Goal: Information Seeking & Learning: Learn about a topic

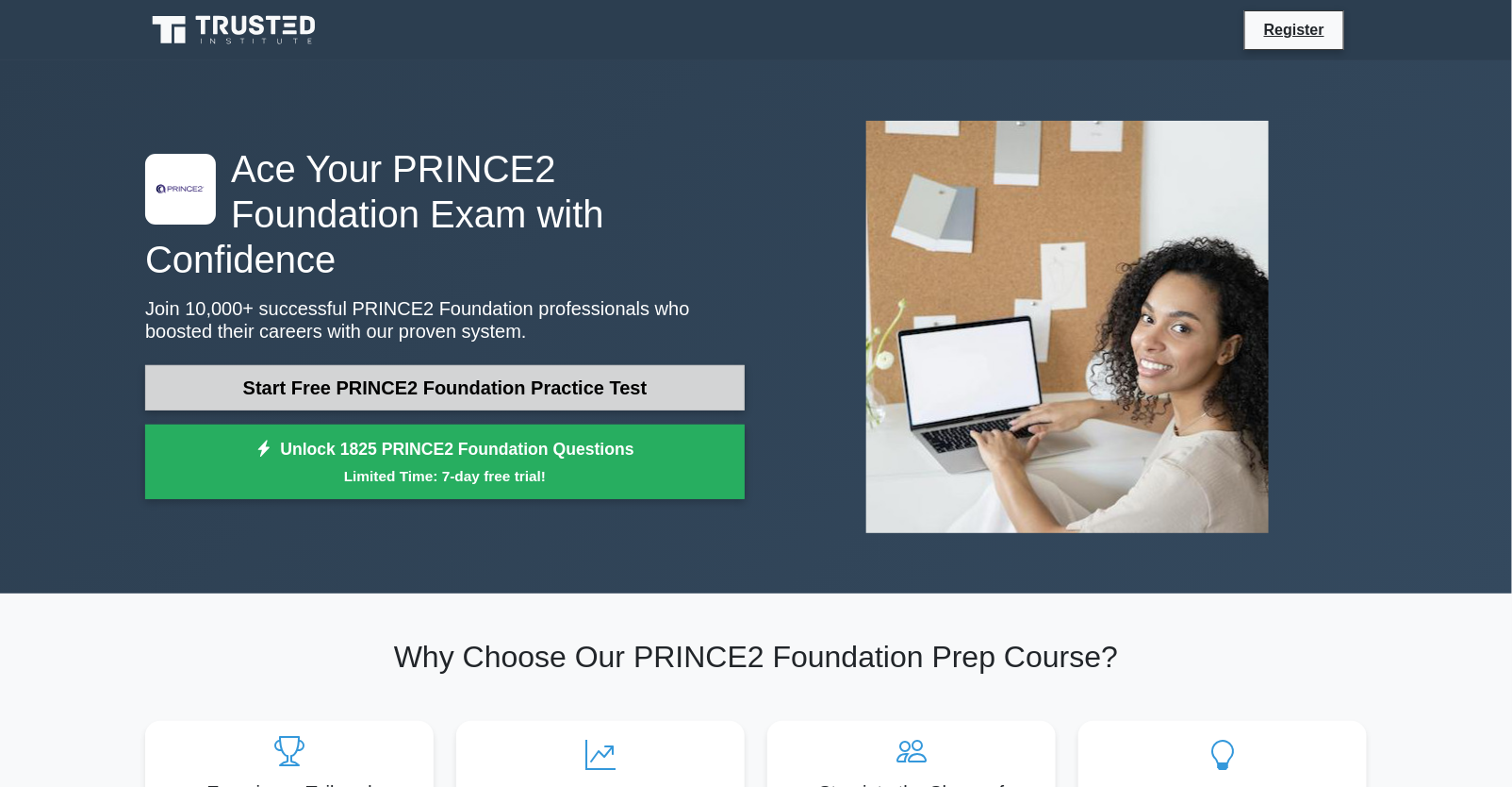
click at [511, 365] on link "Start Free PRINCE2 Foundation Practice Test" at bounding box center [445, 387] width 599 height 45
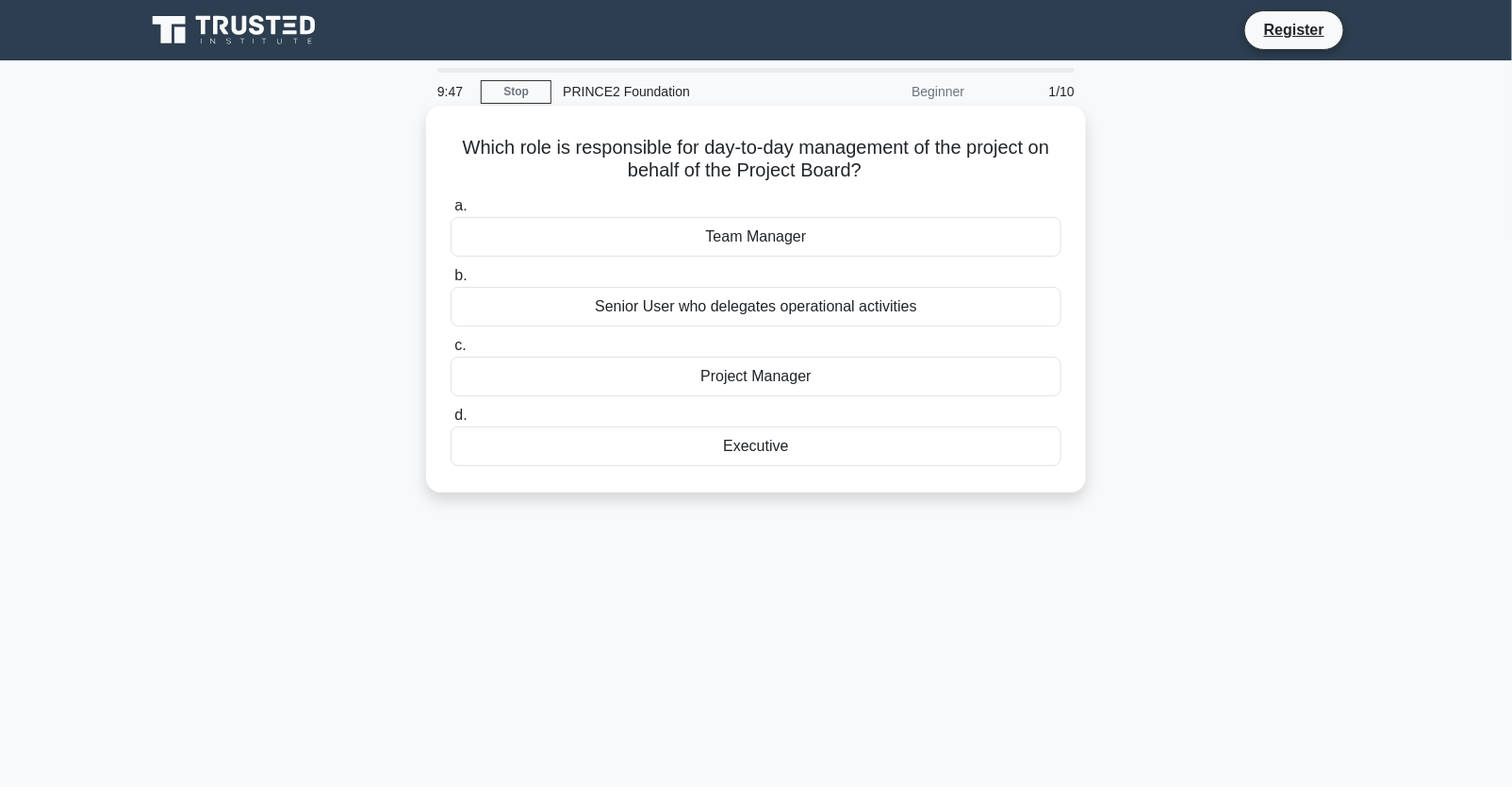
click at [520, 382] on div "Project Manager" at bounding box center [756, 375] width 611 height 39
click at [451, 351] on input "c. Project Manager" at bounding box center [451, 345] width 0 height 12
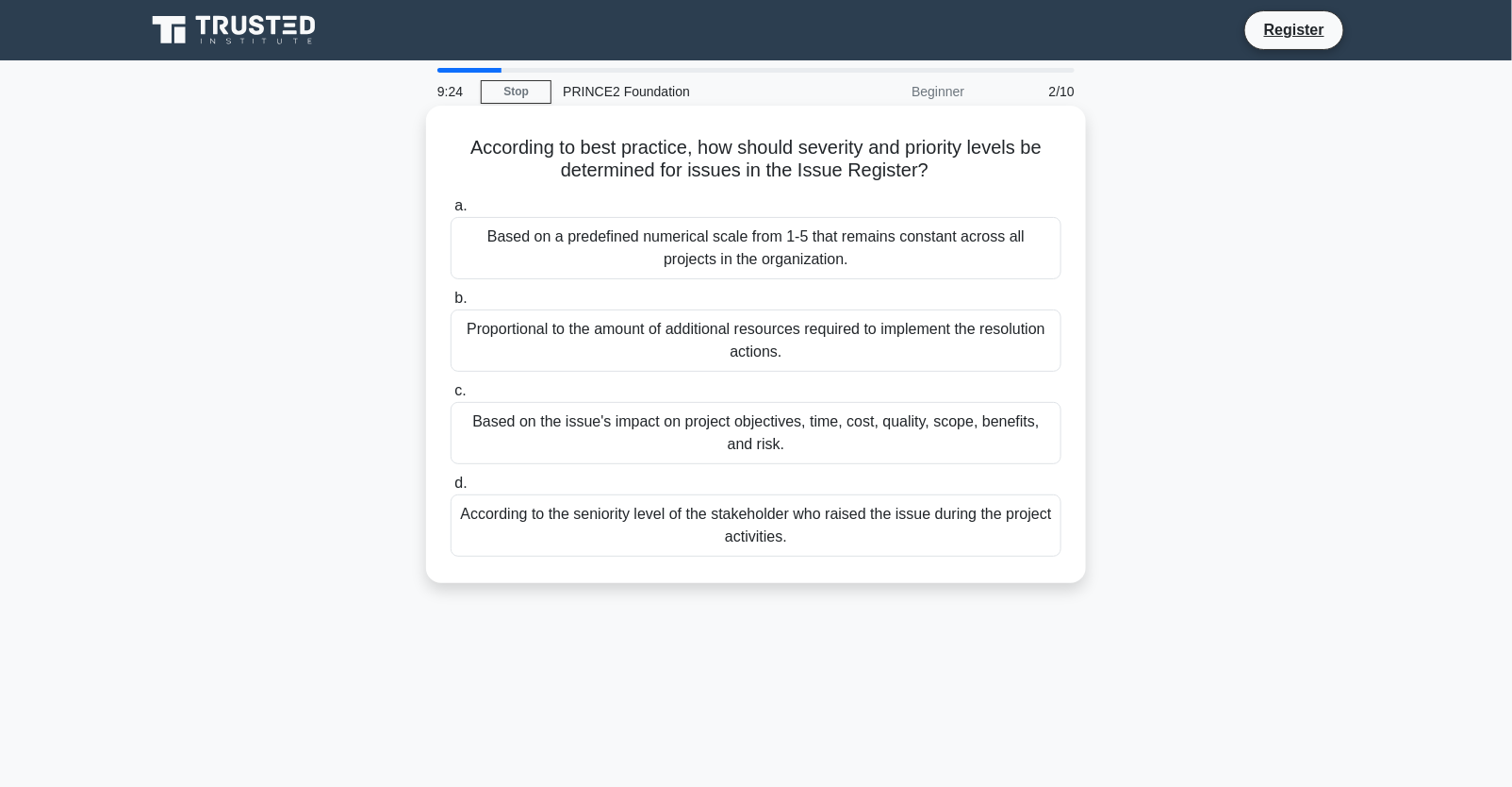
click at [650, 439] on div "Based on the issue's impact on project objectives, time, cost, quality, scope, …" at bounding box center [756, 433] width 611 height 62
click at [451, 397] on input "c. Based on the issue's impact on project objectives, time, cost, quality, scop…" at bounding box center [451, 391] width 0 height 12
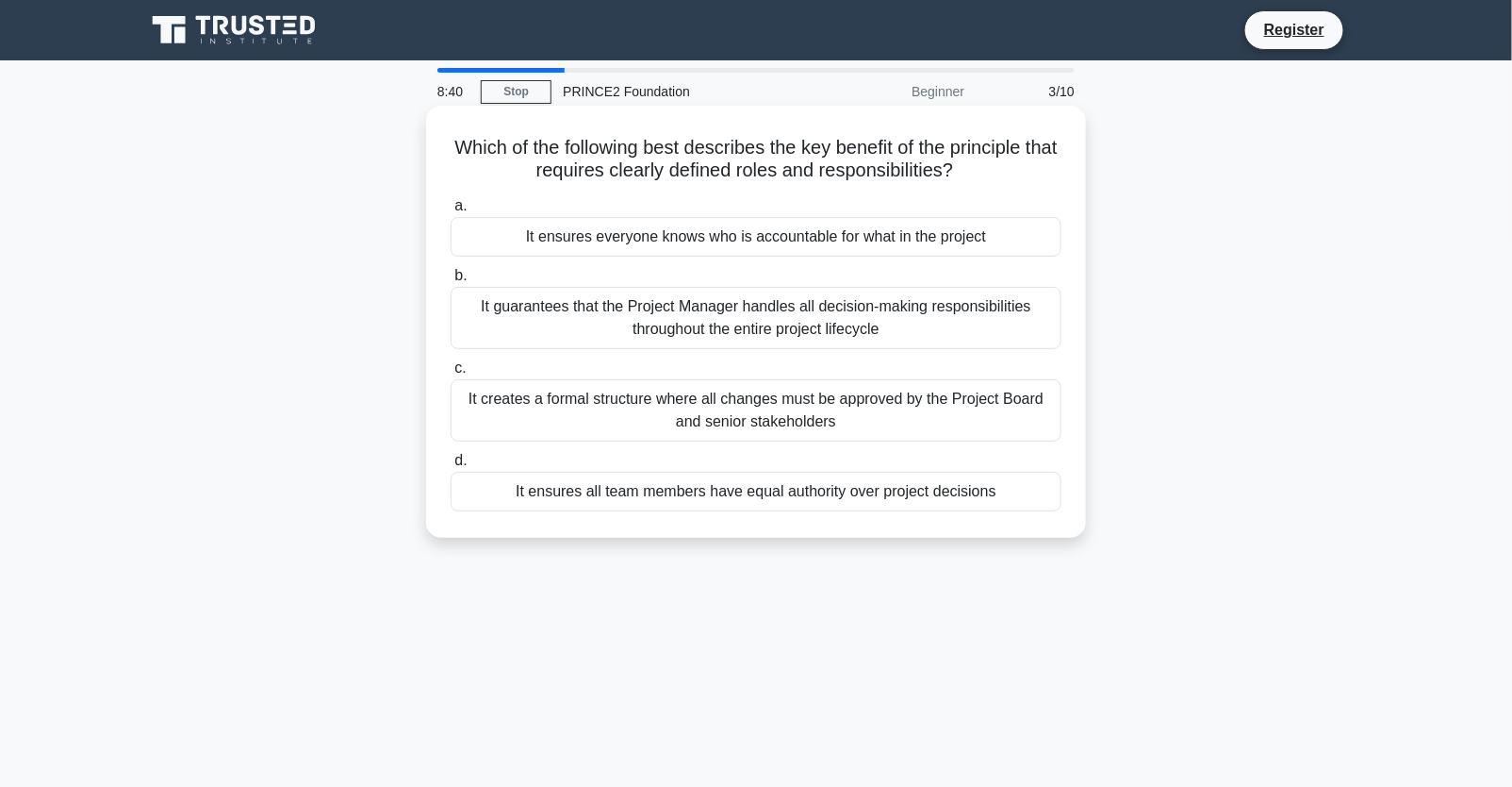
click at [886, 246] on div "It ensures everyone knows who is accountable for what in the project" at bounding box center [756, 236] width 611 height 39
click at [451, 212] on input "a. It ensures everyone knows who is accountable for what in the project" at bounding box center [451, 205] width 0 height 12
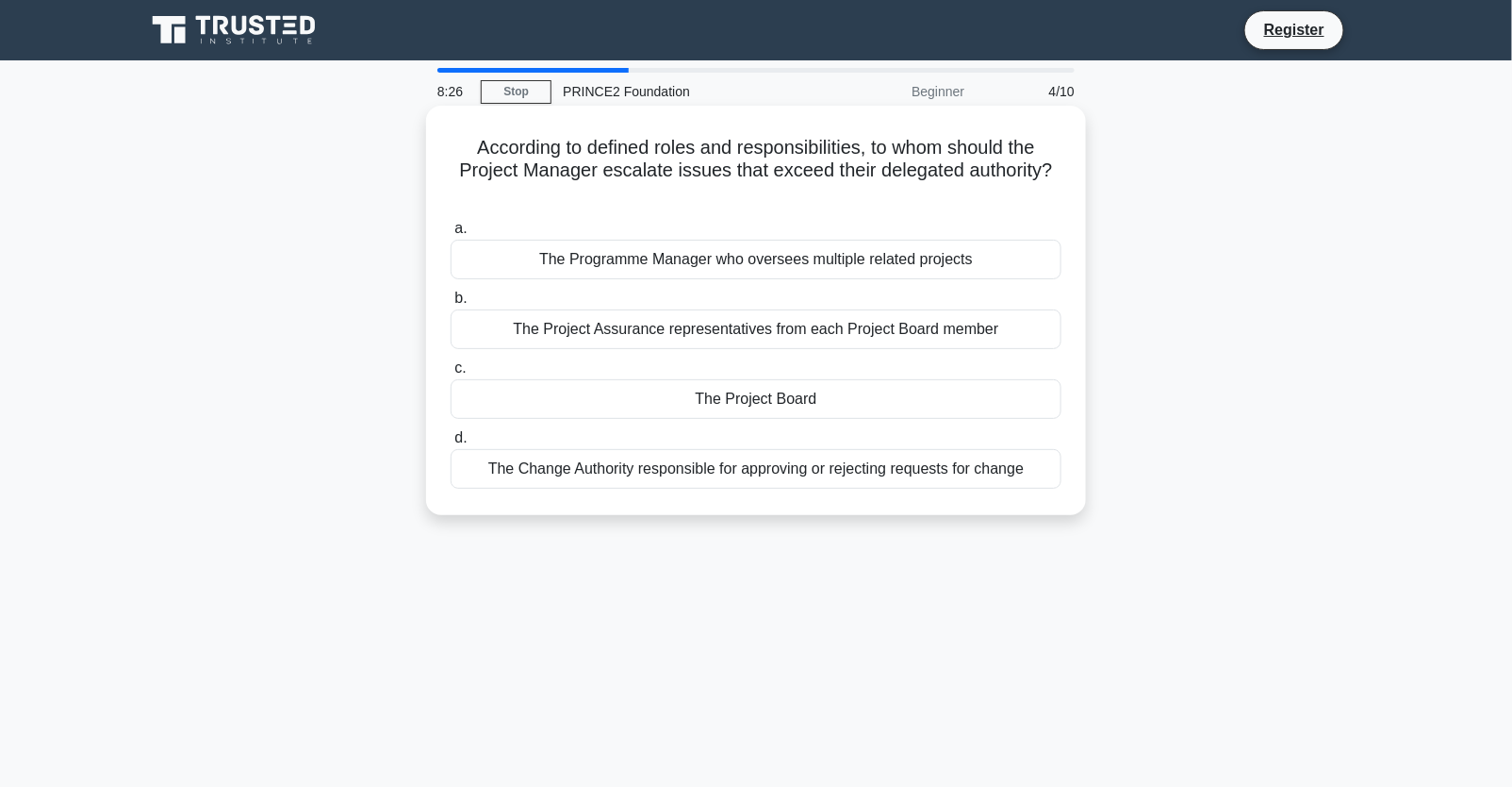
click at [869, 405] on div "The Project Board" at bounding box center [756, 398] width 611 height 39
click at [451, 374] on input "c. The Project Board" at bounding box center [451, 368] width 0 height 12
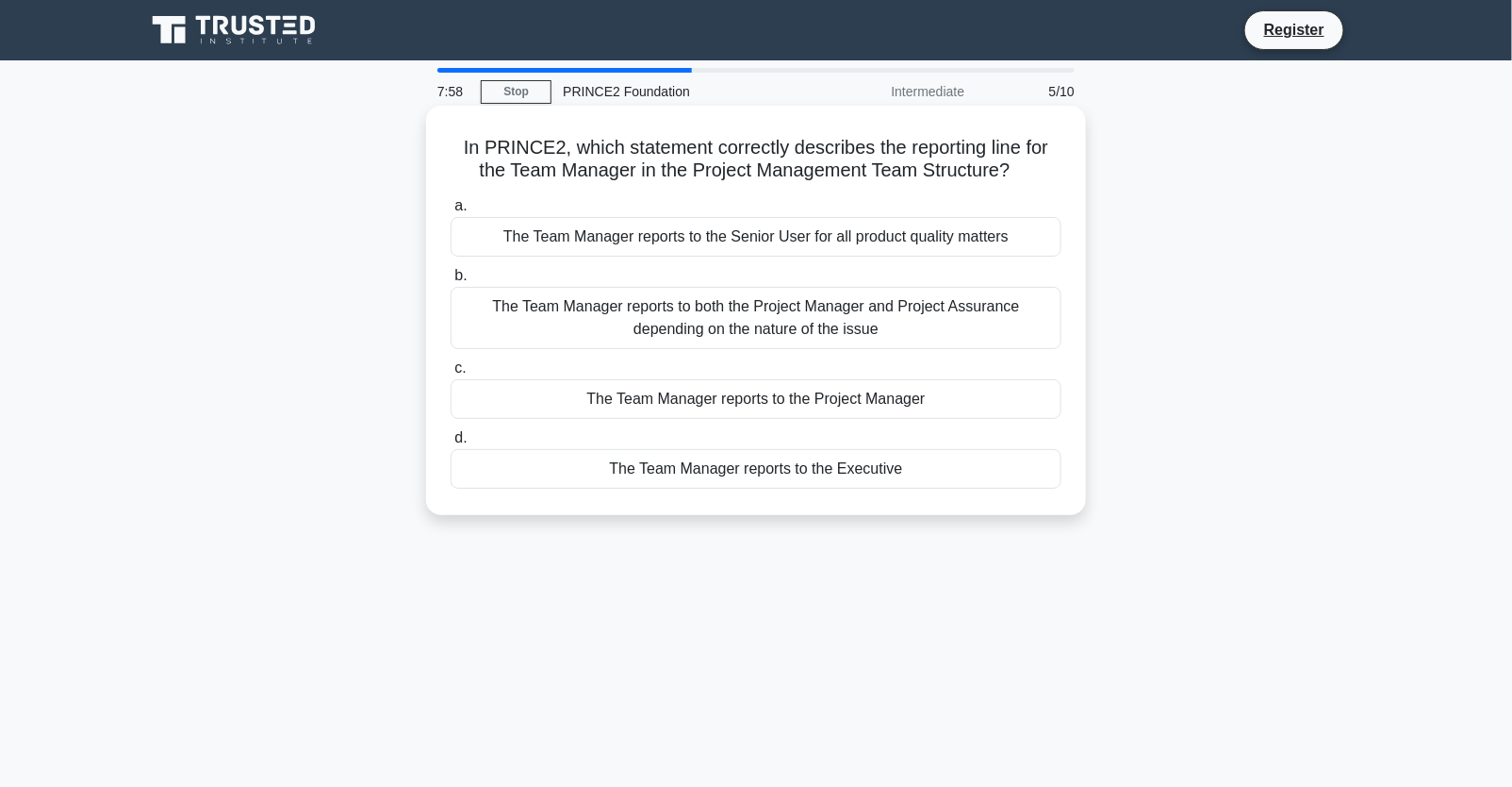
click at [728, 399] on div "The Team Manager reports to the Project Manager" at bounding box center [756, 398] width 611 height 39
click at [451, 374] on input "c. The Team Manager reports to the Project Manager" at bounding box center [451, 368] width 0 height 12
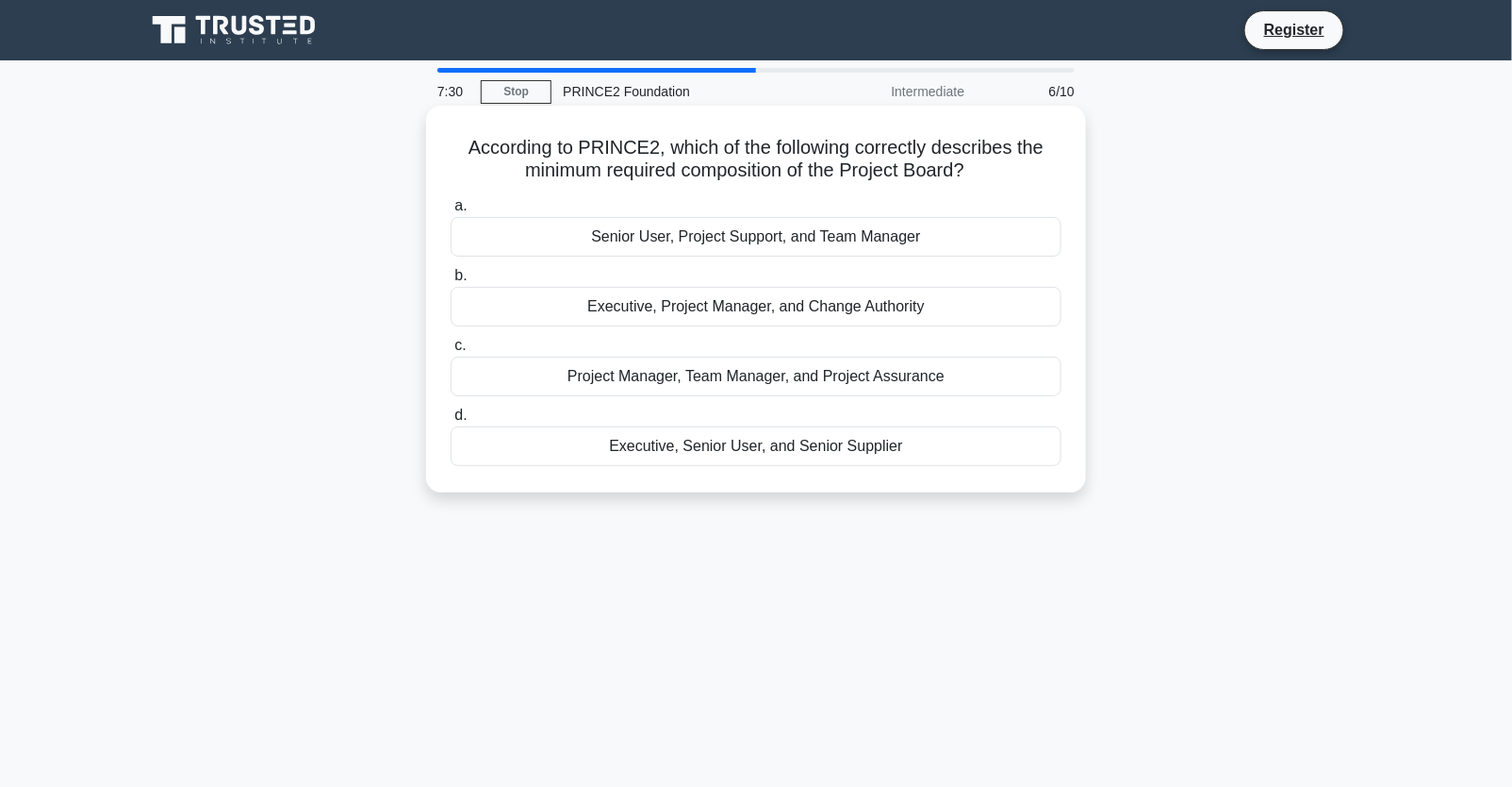
click at [740, 454] on div "Executive, Senior User, and Senior Supplier" at bounding box center [756, 445] width 611 height 39
click at [451, 421] on input "d. Executive, Senior User, and Senior Supplier" at bounding box center [451, 415] width 0 height 12
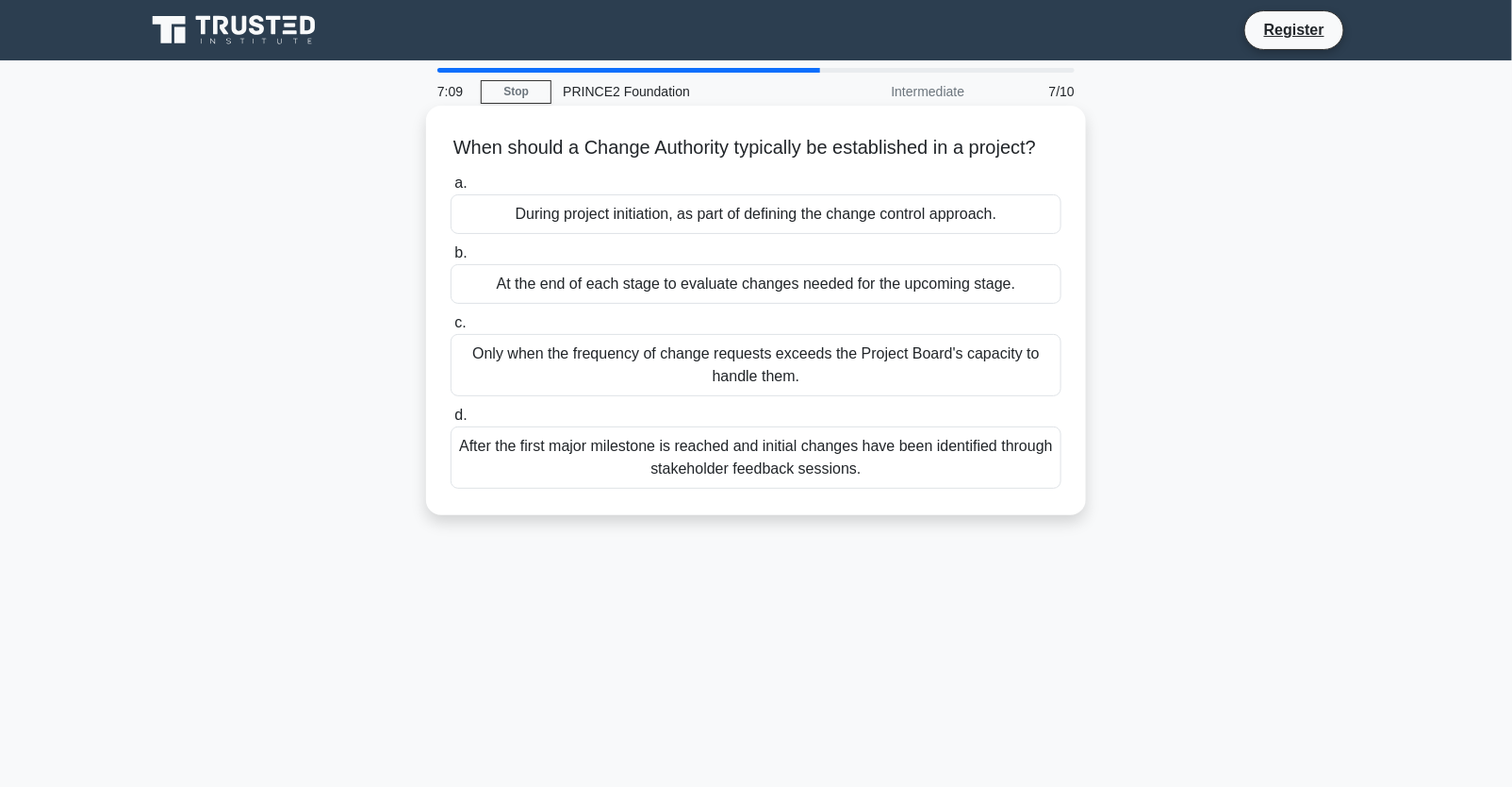
click at [566, 304] on div "At the end of each stage to evaluate changes needed for the upcoming stage." at bounding box center [756, 283] width 611 height 39
click at [451, 260] on input "b. At the end of each stage to evaluate changes needed for the upcoming stage." at bounding box center [451, 253] width 0 height 12
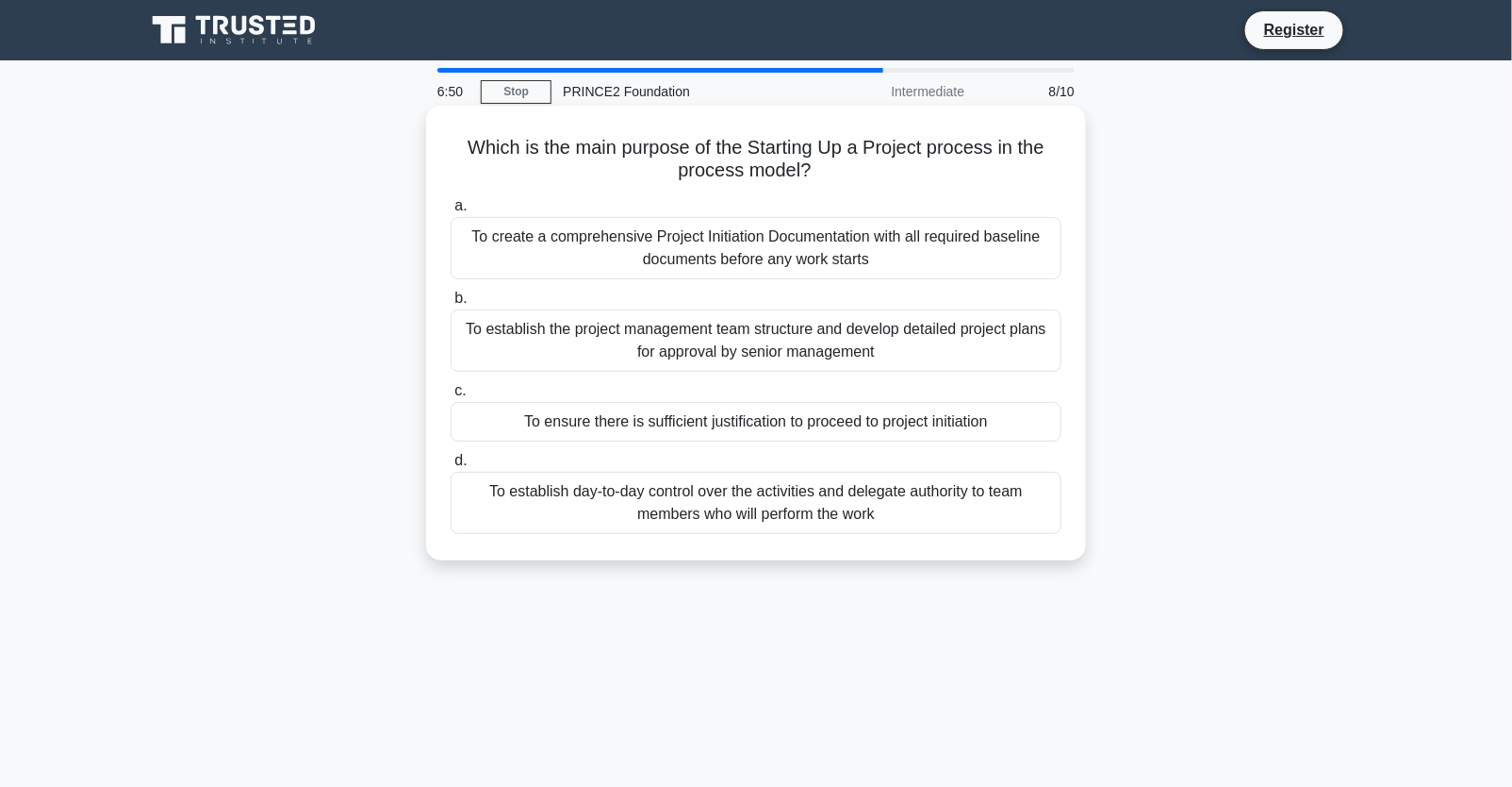
click at [612, 426] on div "To ensure there is sufficient justification to proceed to project initiation" at bounding box center [756, 421] width 611 height 39
click at [451, 397] on input "c. To ensure there is sufficient justification to proceed to project initiation" at bounding box center [451, 391] width 0 height 12
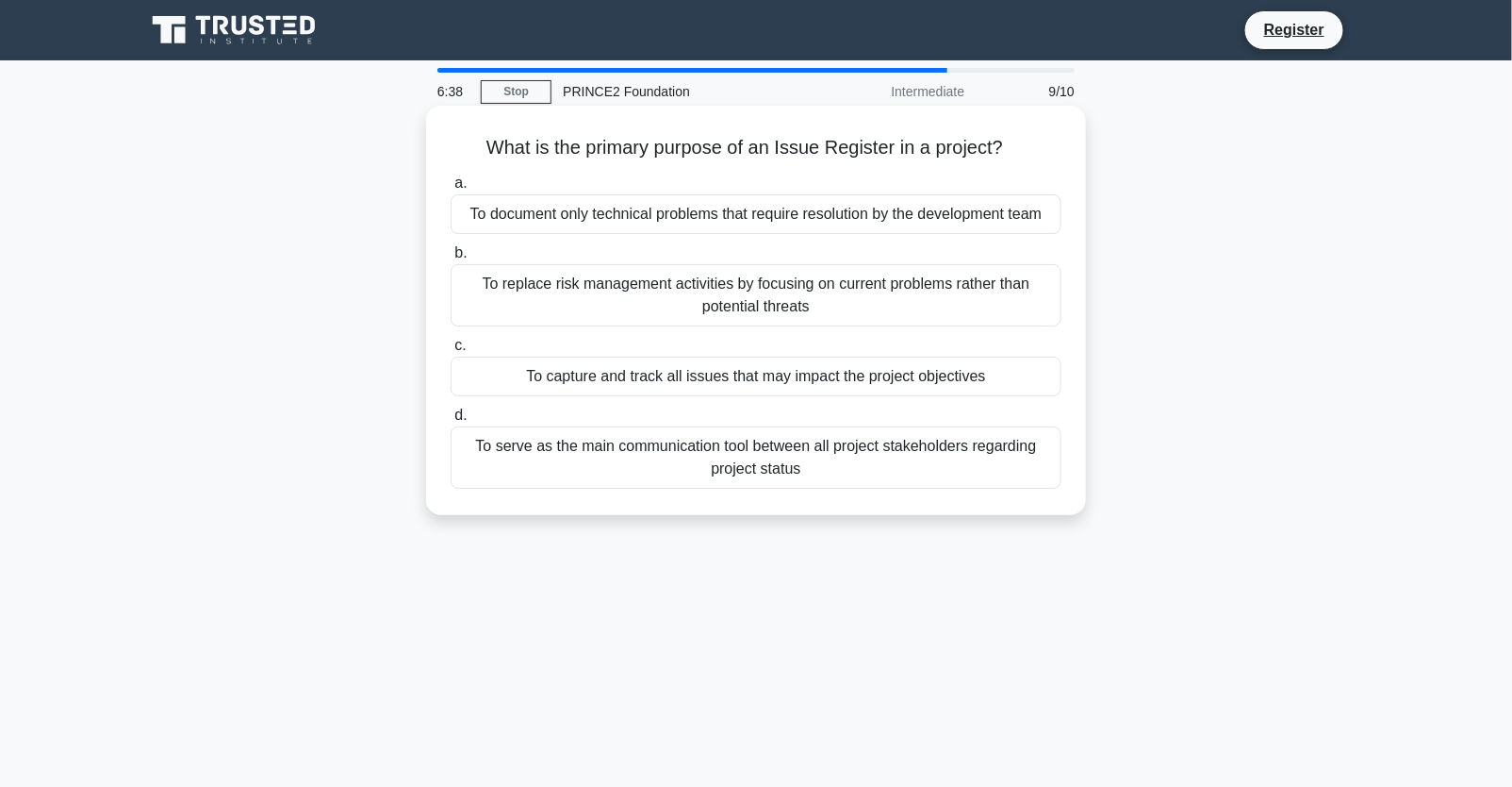
click at [567, 378] on div "To capture and track all issues that may impact the project objectives" at bounding box center [756, 375] width 611 height 39
click at [451, 351] on input "c. To capture and track all issues that may impact the project objectives" at bounding box center [451, 345] width 0 height 12
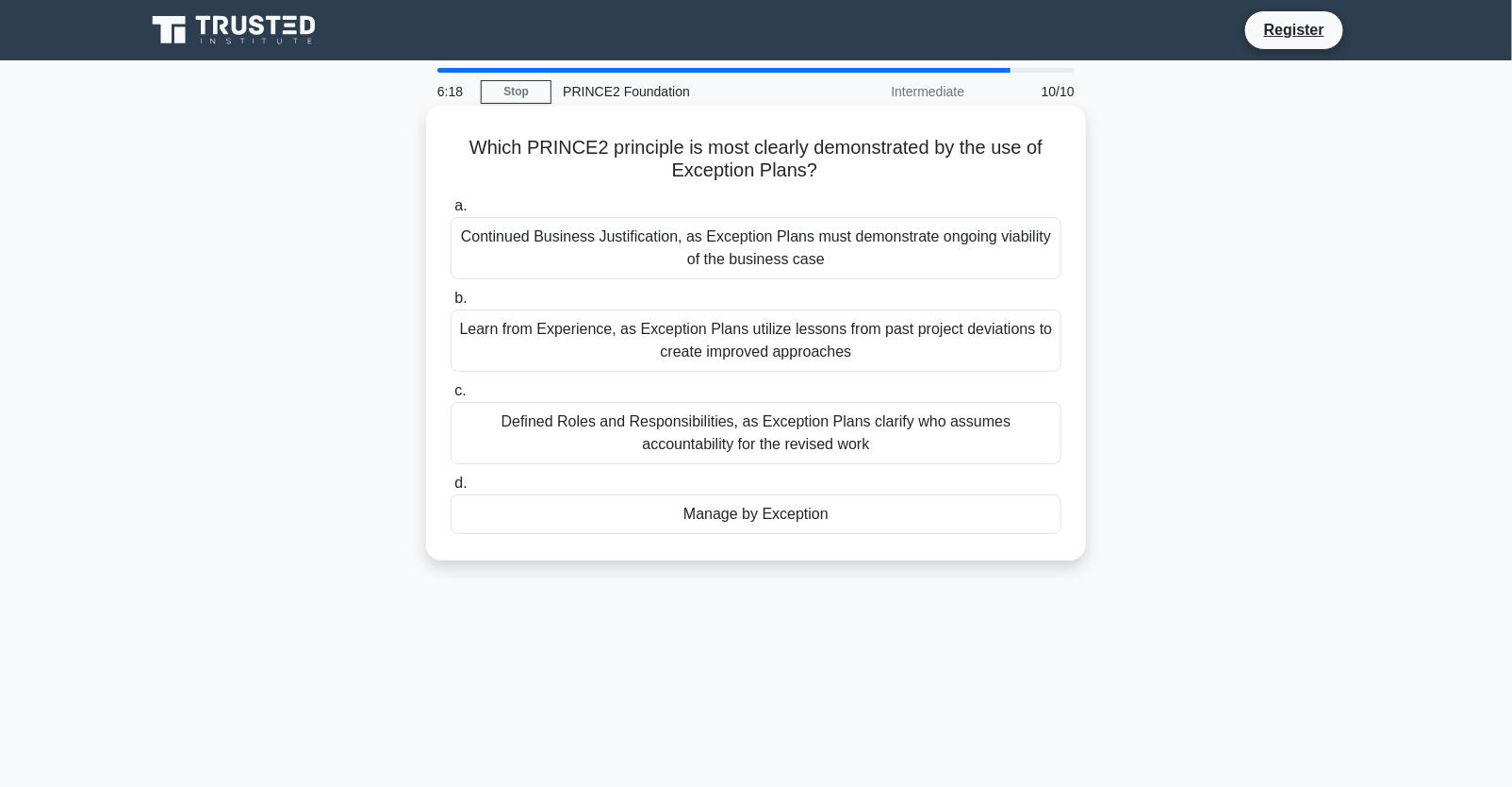
click at [783, 348] on div "Learn from Experience, as Exception Plans utilize lessons from past project dev…" at bounding box center [756, 340] width 611 height 62
click at [451, 305] on input "b. Learn from Experience, as Exception Plans utilize lessons from past project …" at bounding box center [451, 298] width 0 height 12
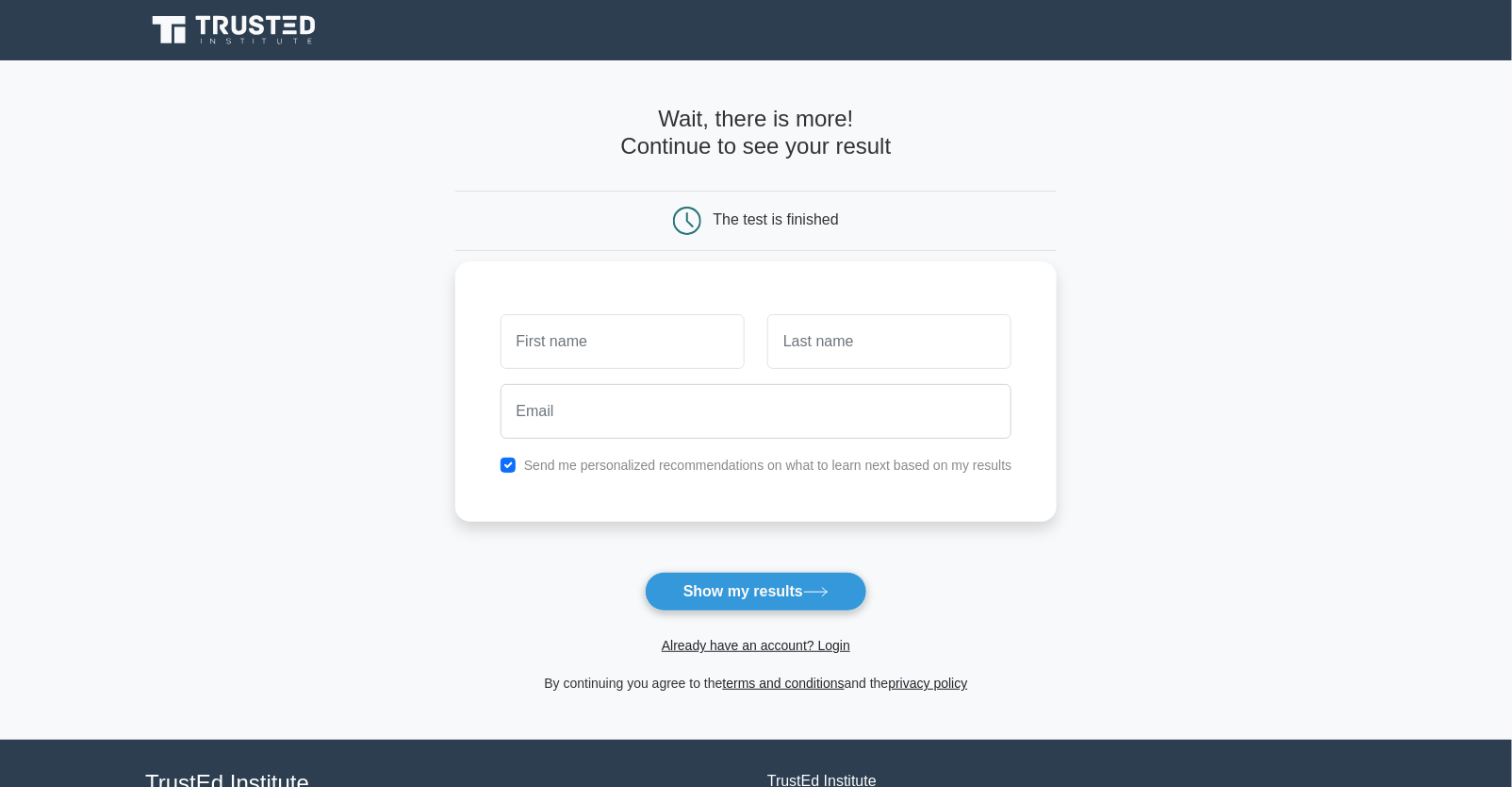
click at [613, 360] on input "text" at bounding box center [622, 341] width 244 height 54
type input "Danyah"
click at [815, 330] on input "text" at bounding box center [890, 341] width 244 height 54
type input "Alghamdi"
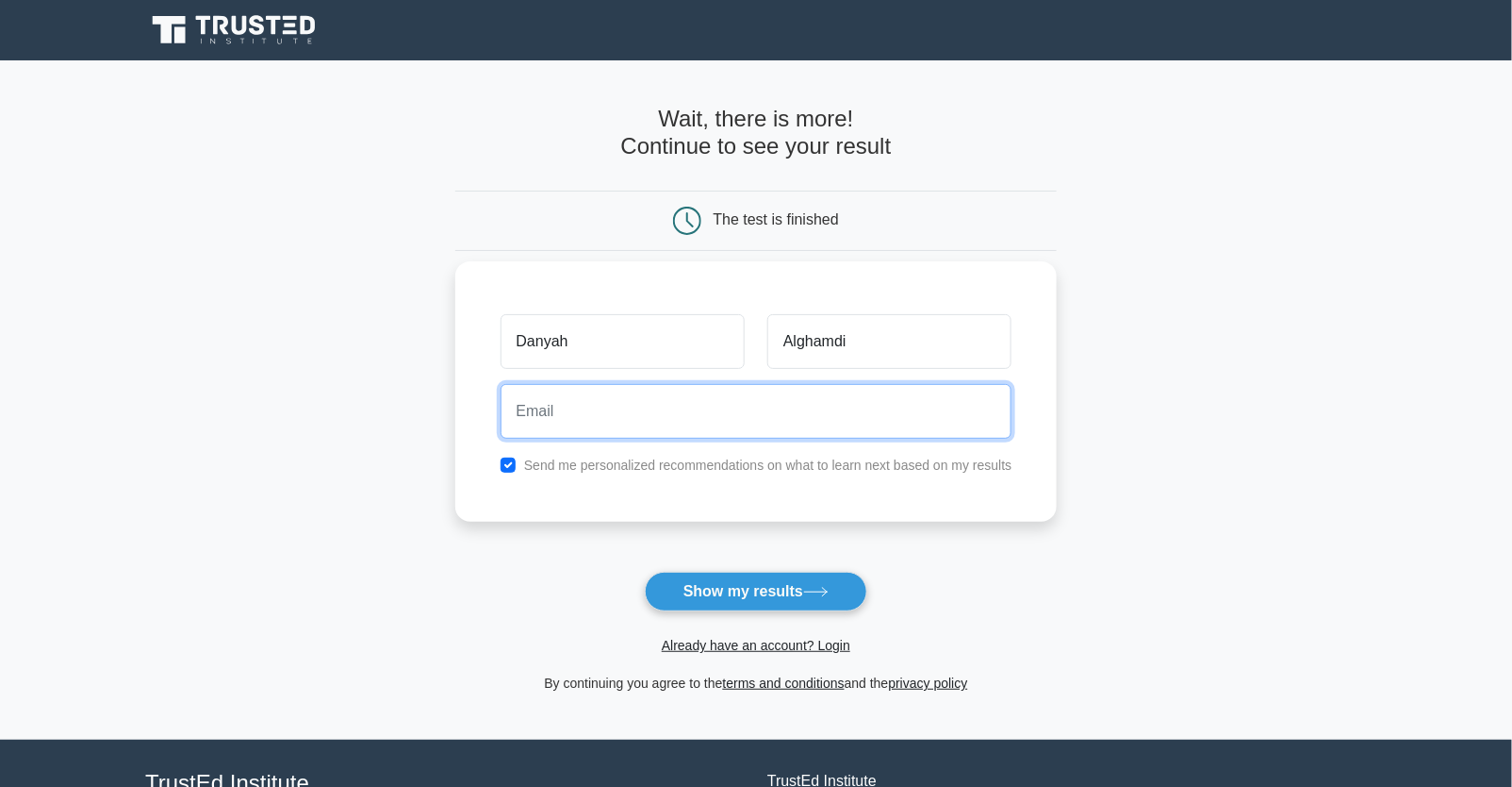
click at [714, 424] on input "email" at bounding box center [756, 411] width 512 height 54
type input "danyahh.alghamdi@gmail.com"
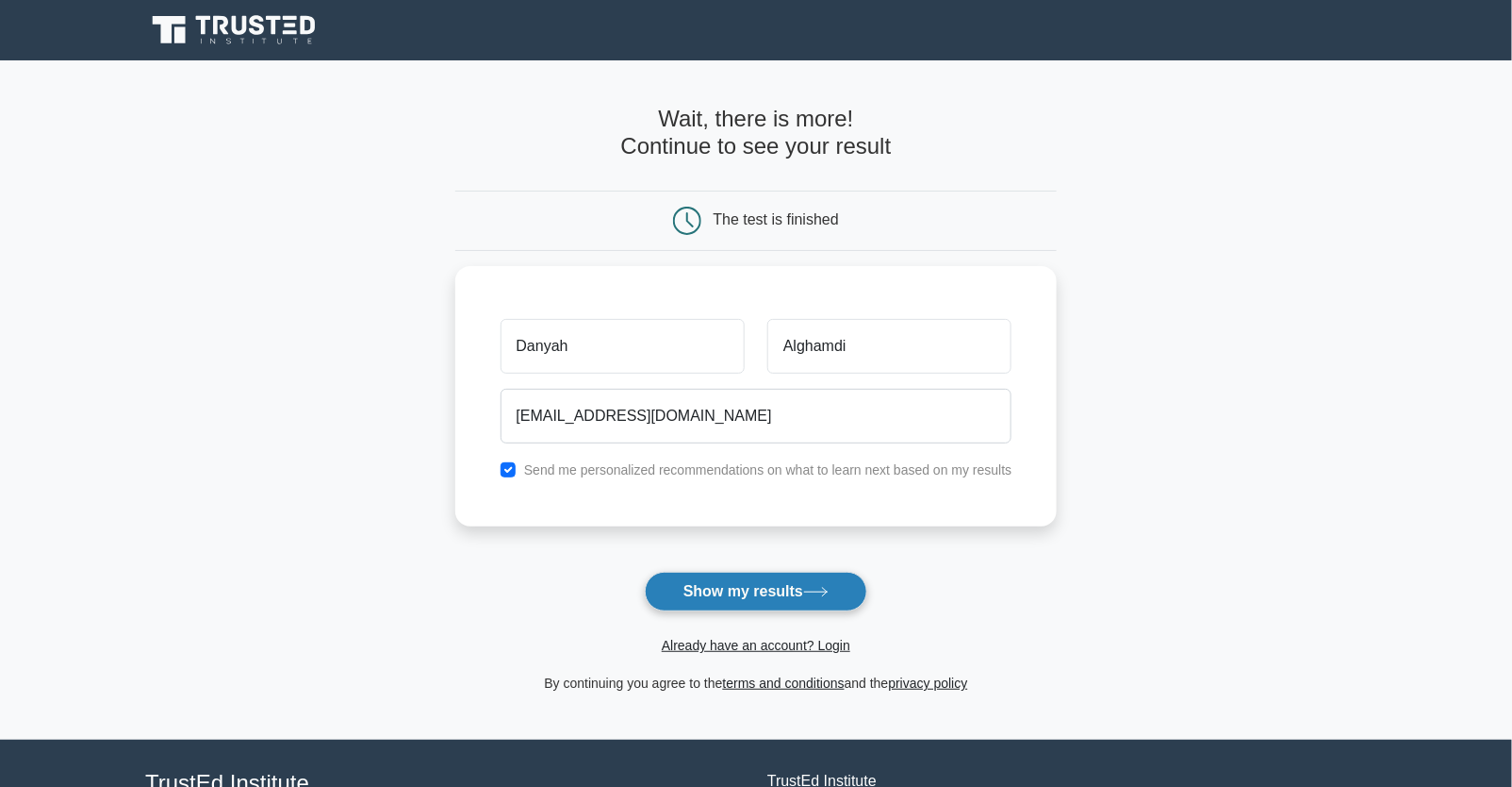
click at [755, 585] on button "Show my results" at bounding box center [755, 590] width 222 height 39
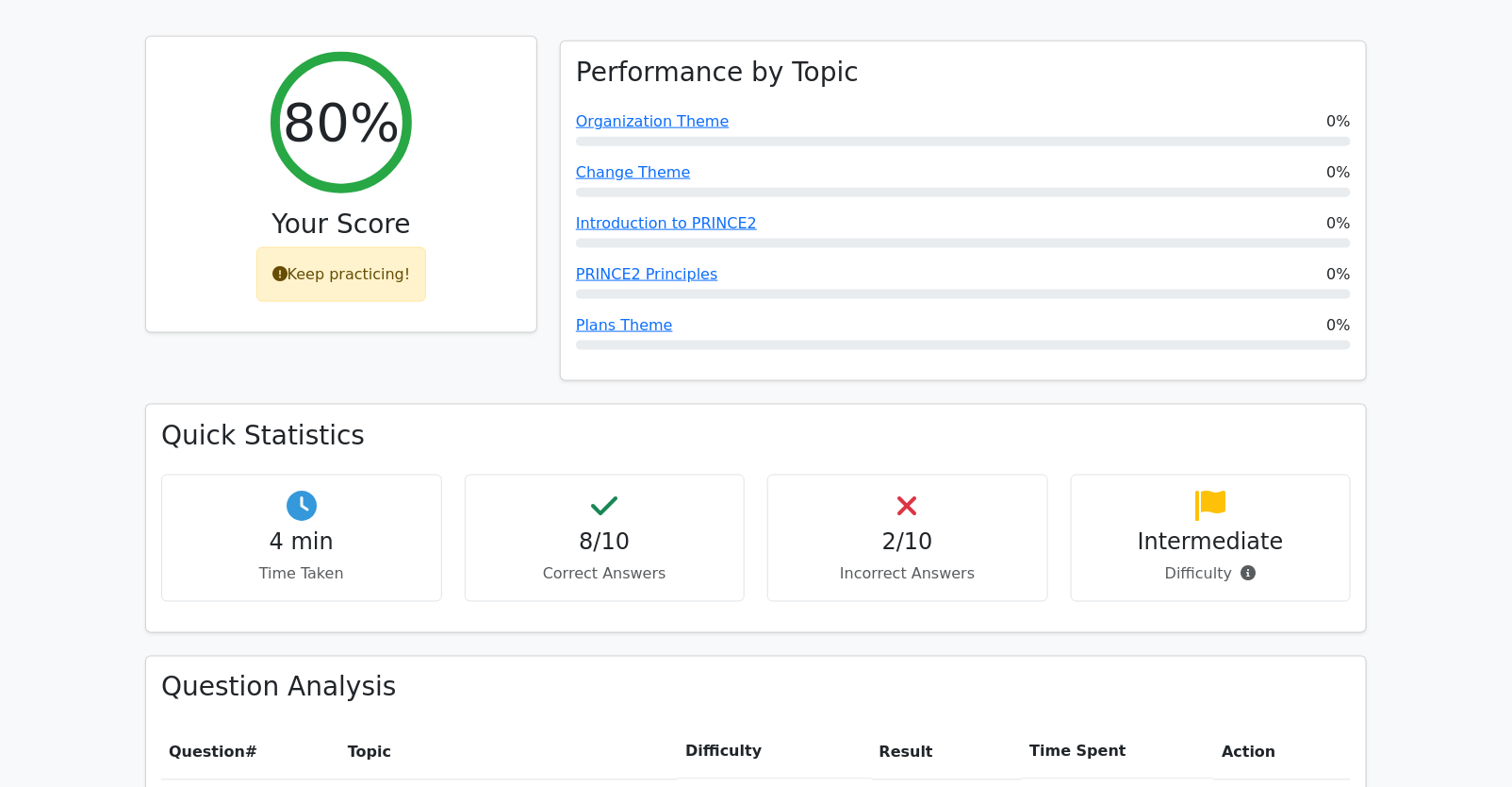
scroll to position [755, 0]
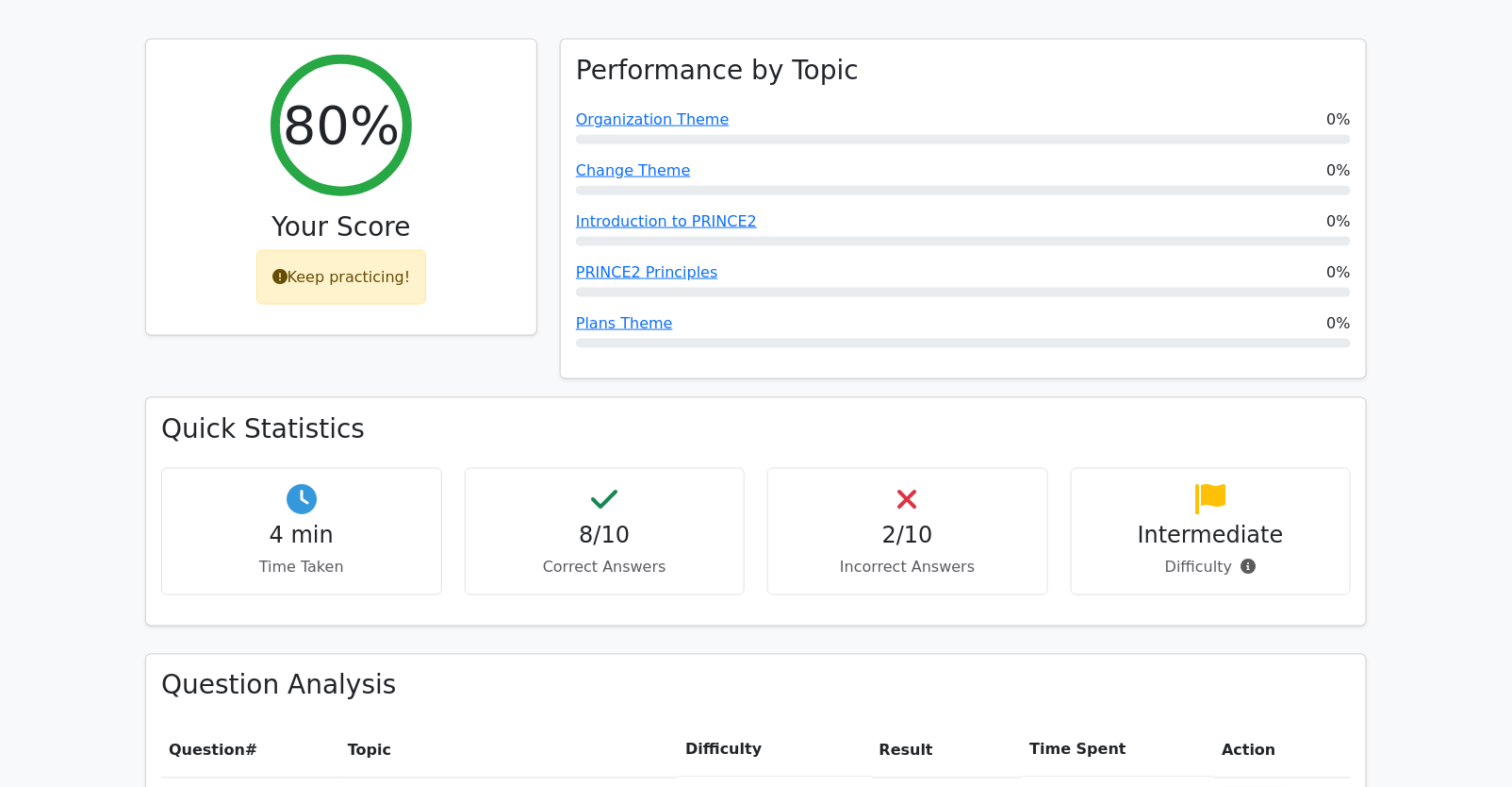
click at [860, 557] on p "Incorrect Answers" at bounding box center [908, 568] width 249 height 23
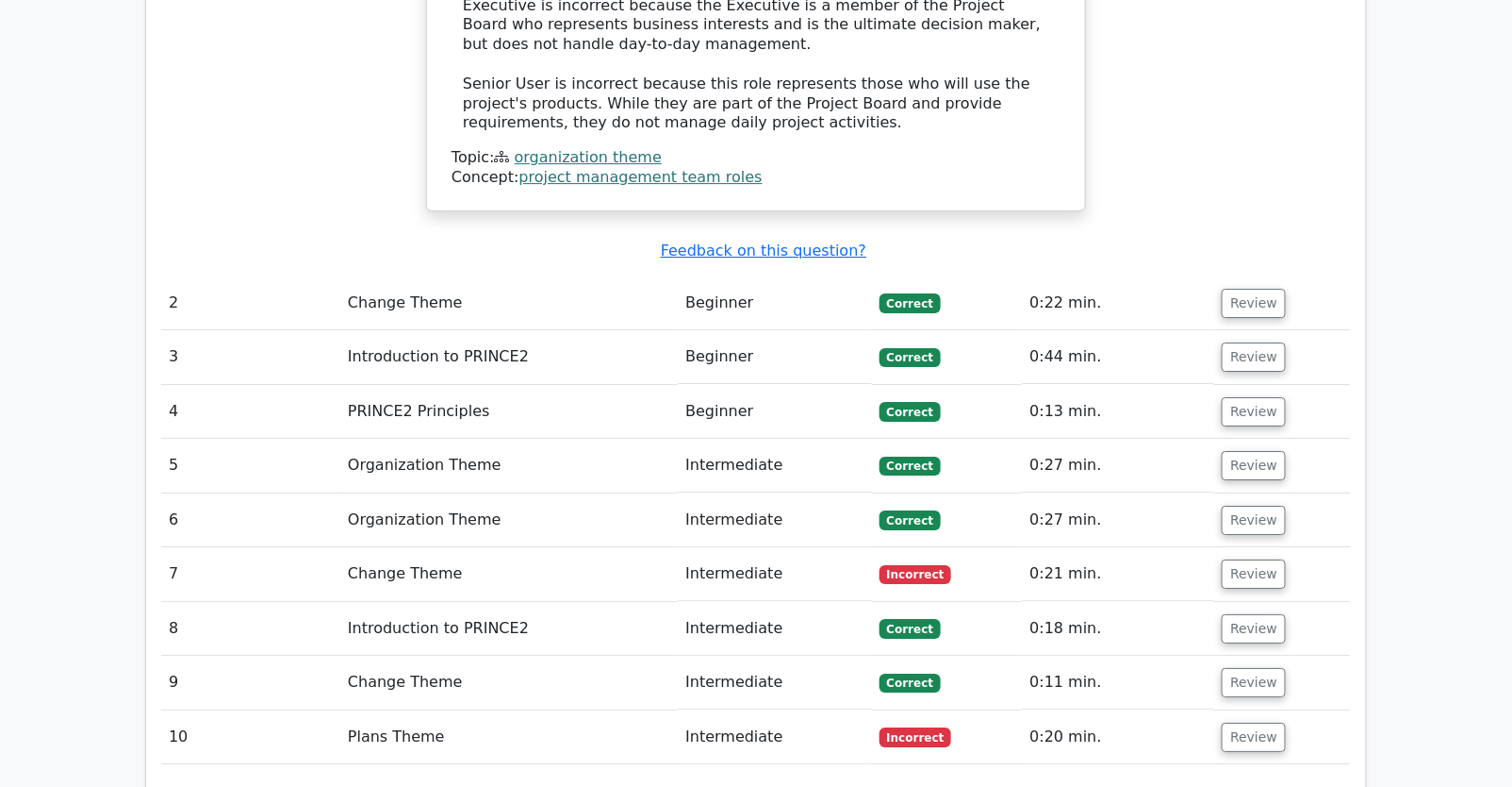
scroll to position [2192, 0]
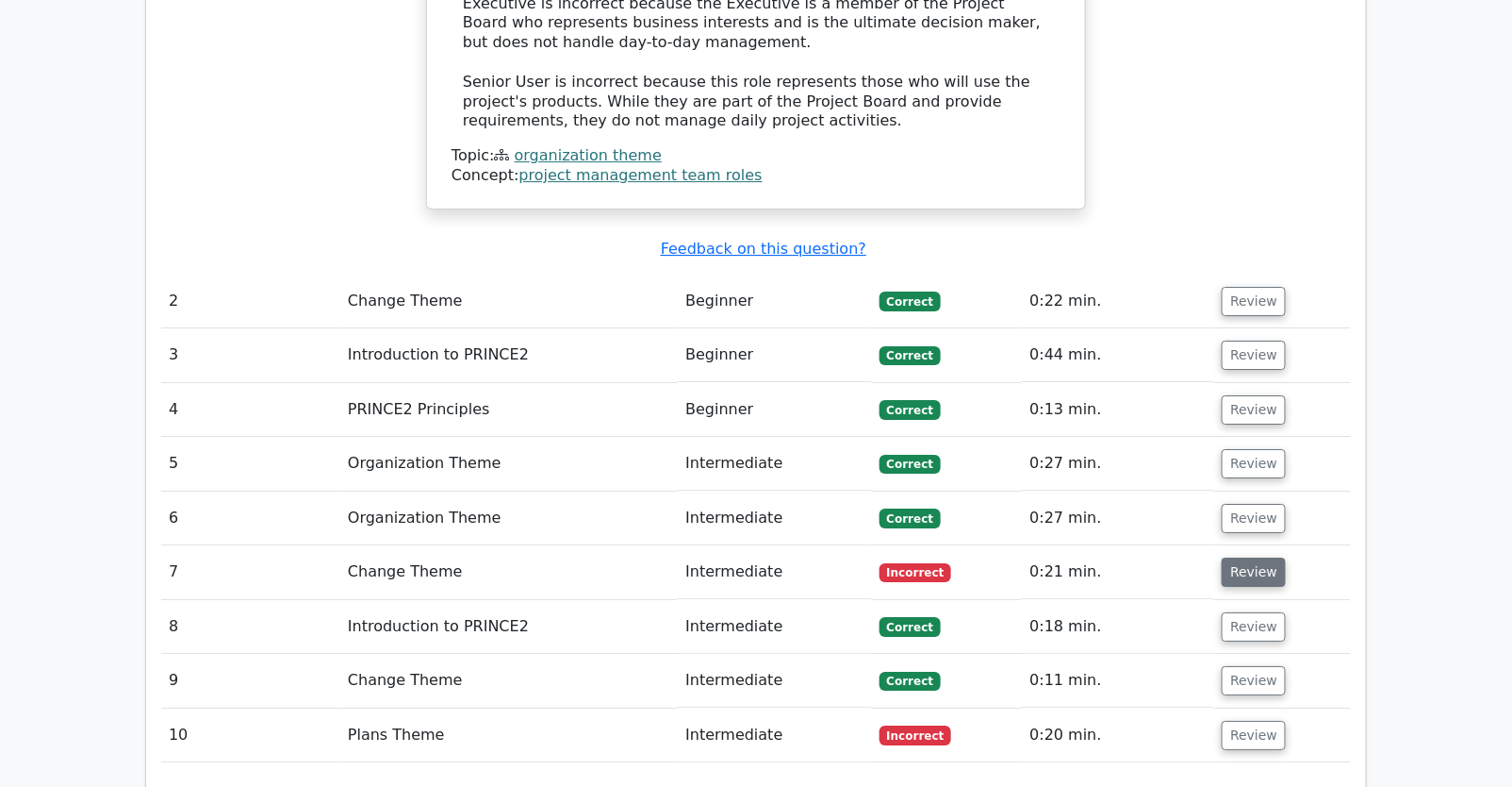
click at [1239, 558] on button "Review" at bounding box center [1253, 572] width 64 height 30
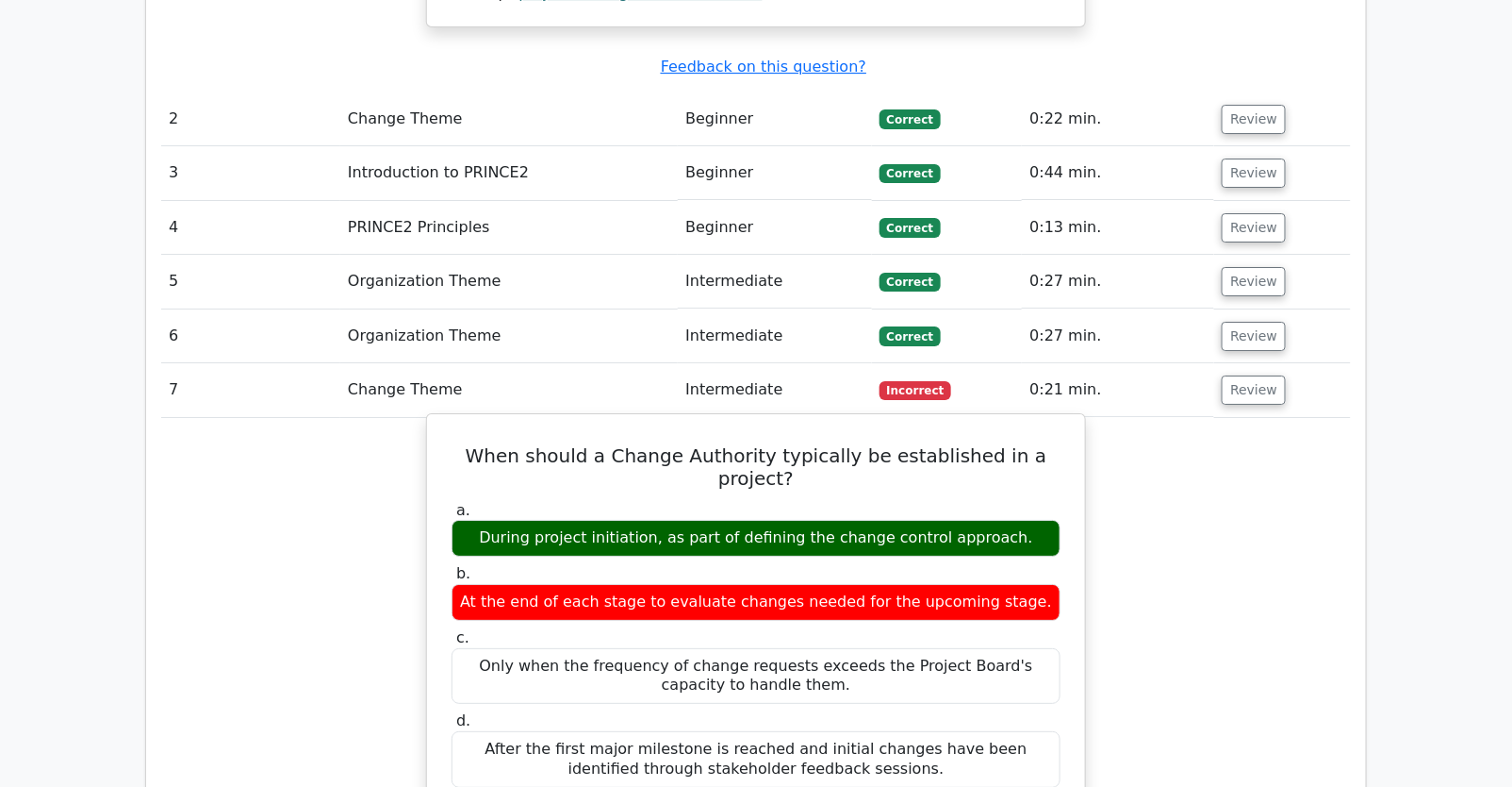
scroll to position [2380, 0]
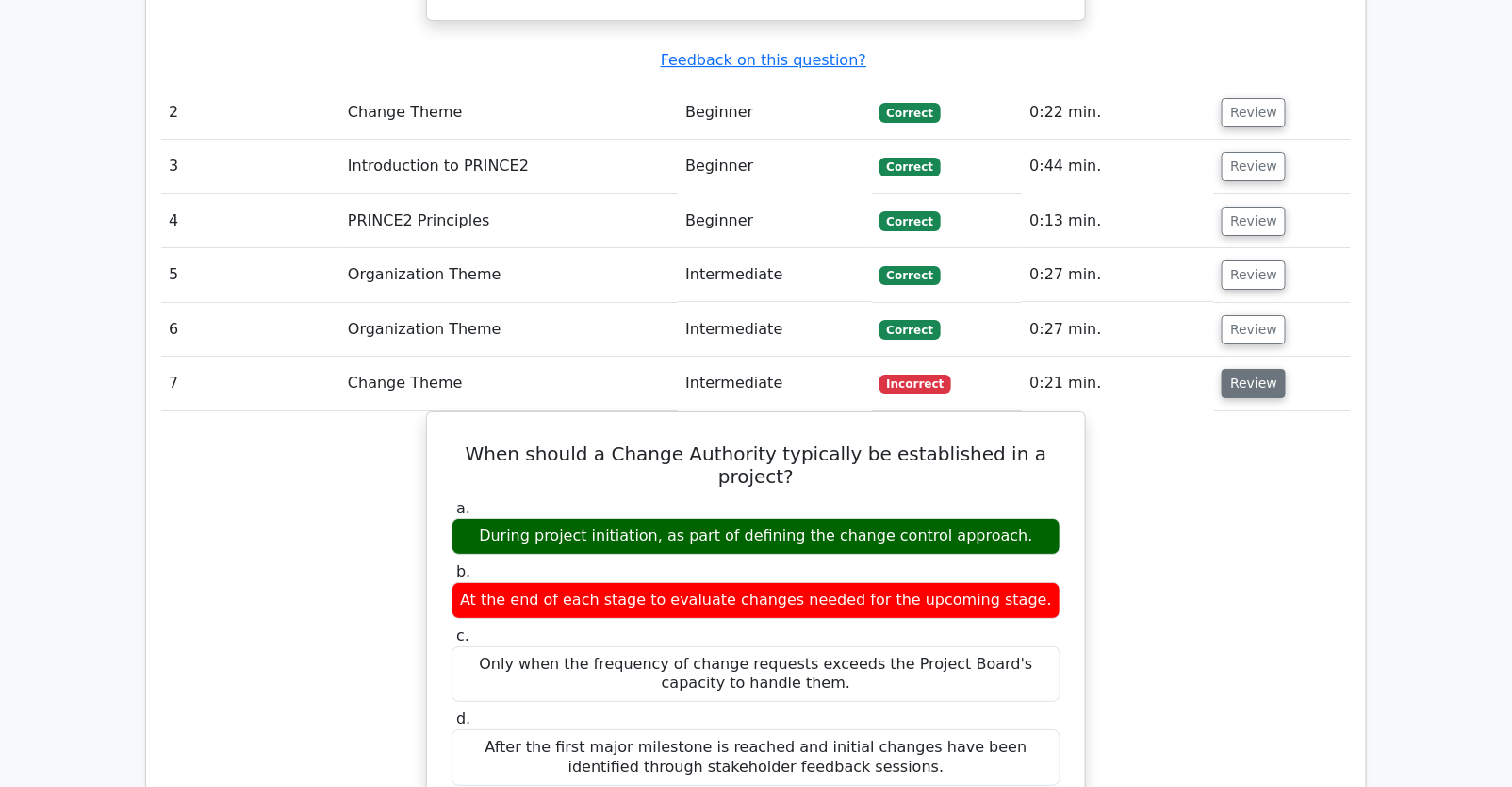
click at [1235, 369] on button "Review" at bounding box center [1253, 383] width 64 height 30
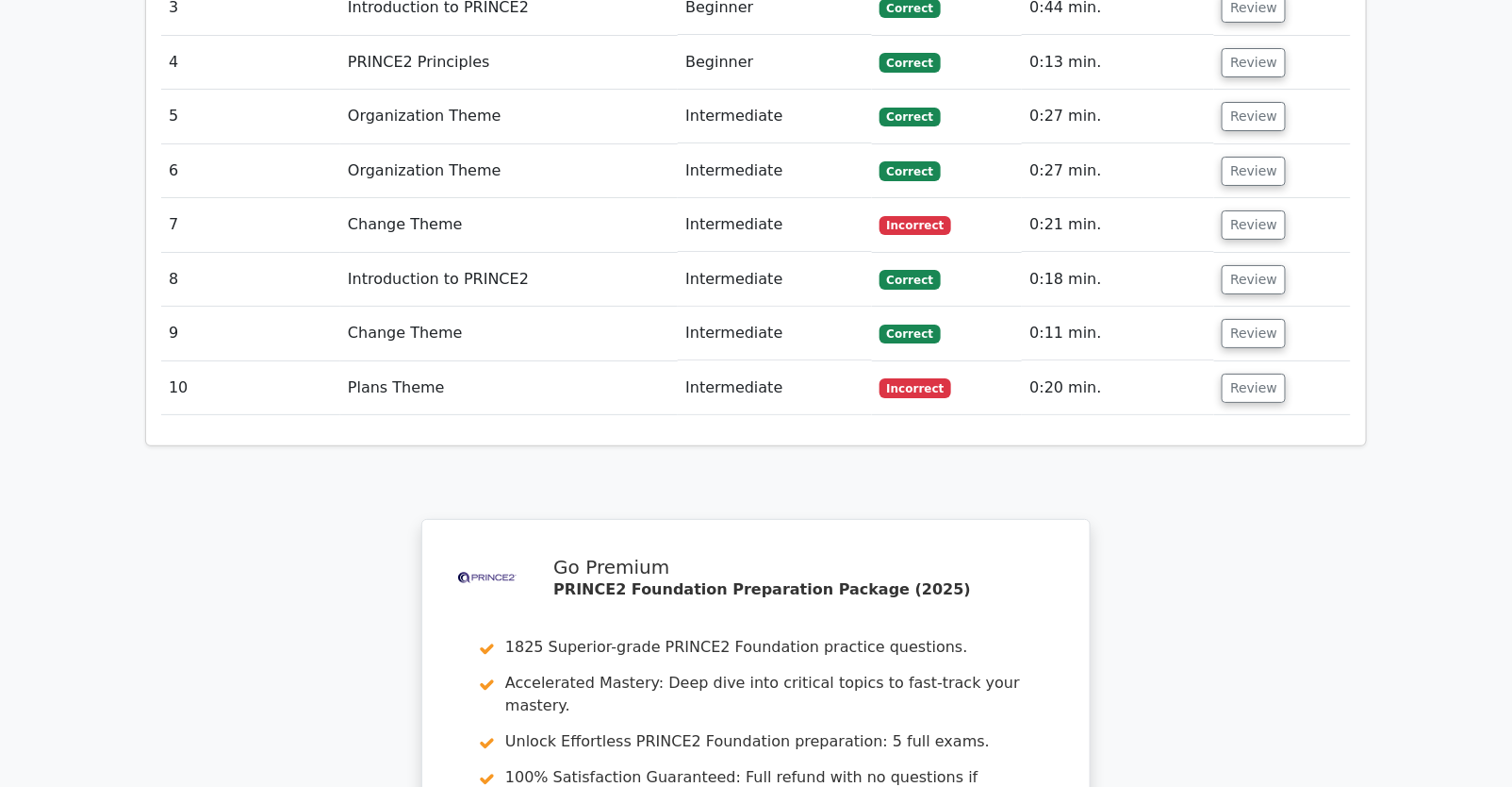
scroll to position [2499, 0]
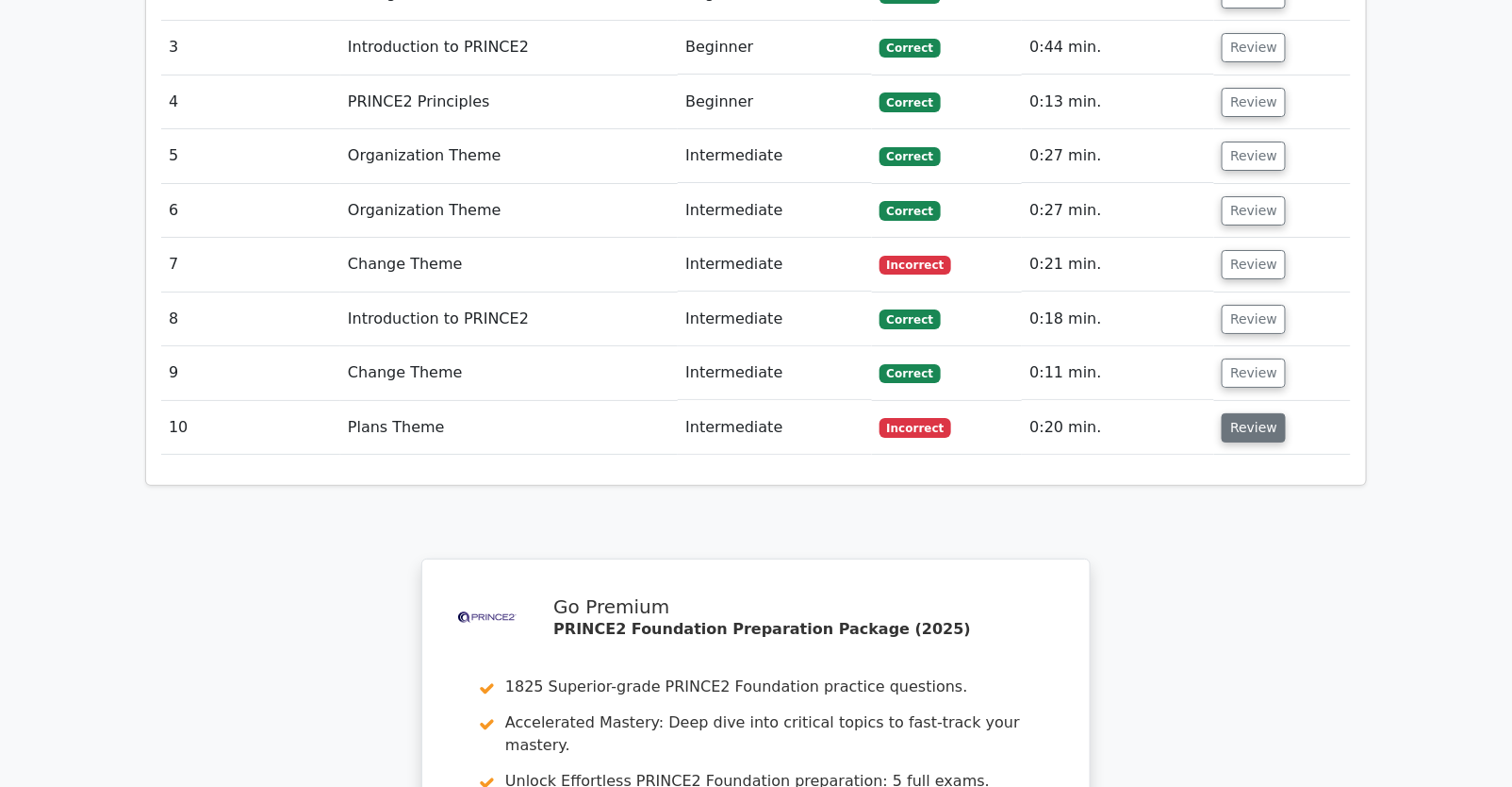
click at [1236, 413] on button "Review" at bounding box center [1253, 427] width 64 height 30
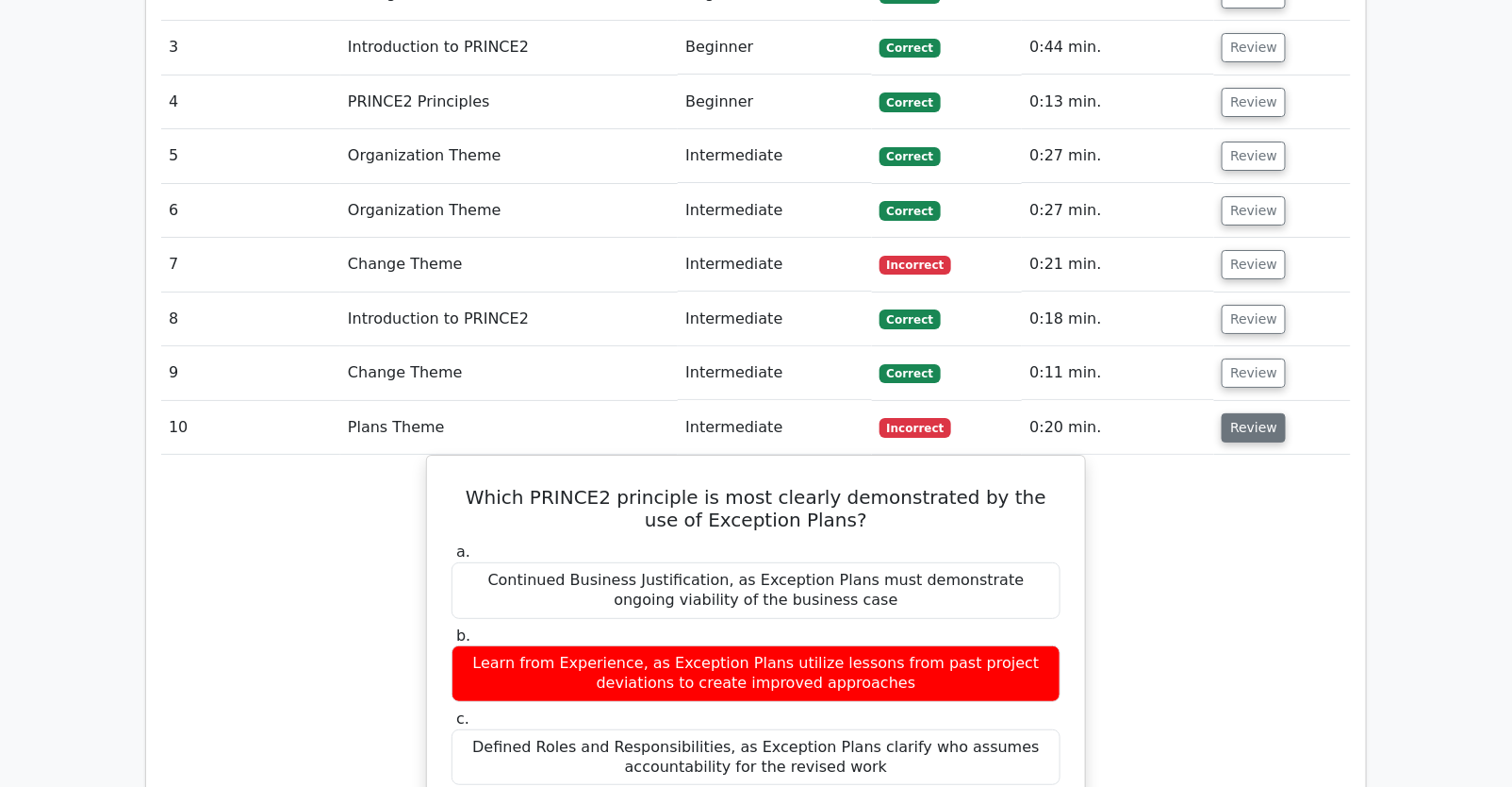
click at [1236, 413] on button "Review" at bounding box center [1253, 427] width 64 height 30
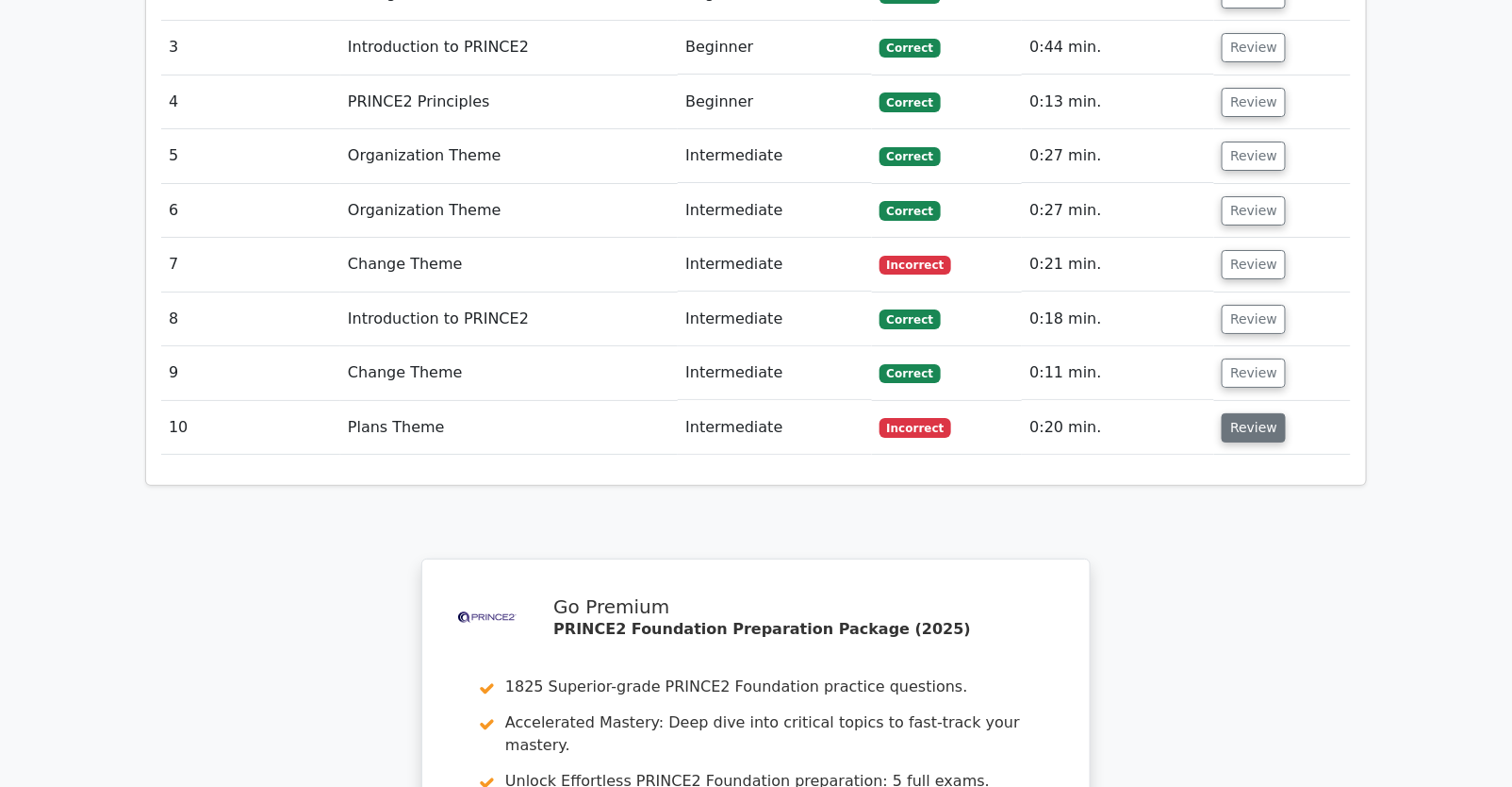
click at [1236, 413] on button "Review" at bounding box center [1253, 427] width 64 height 30
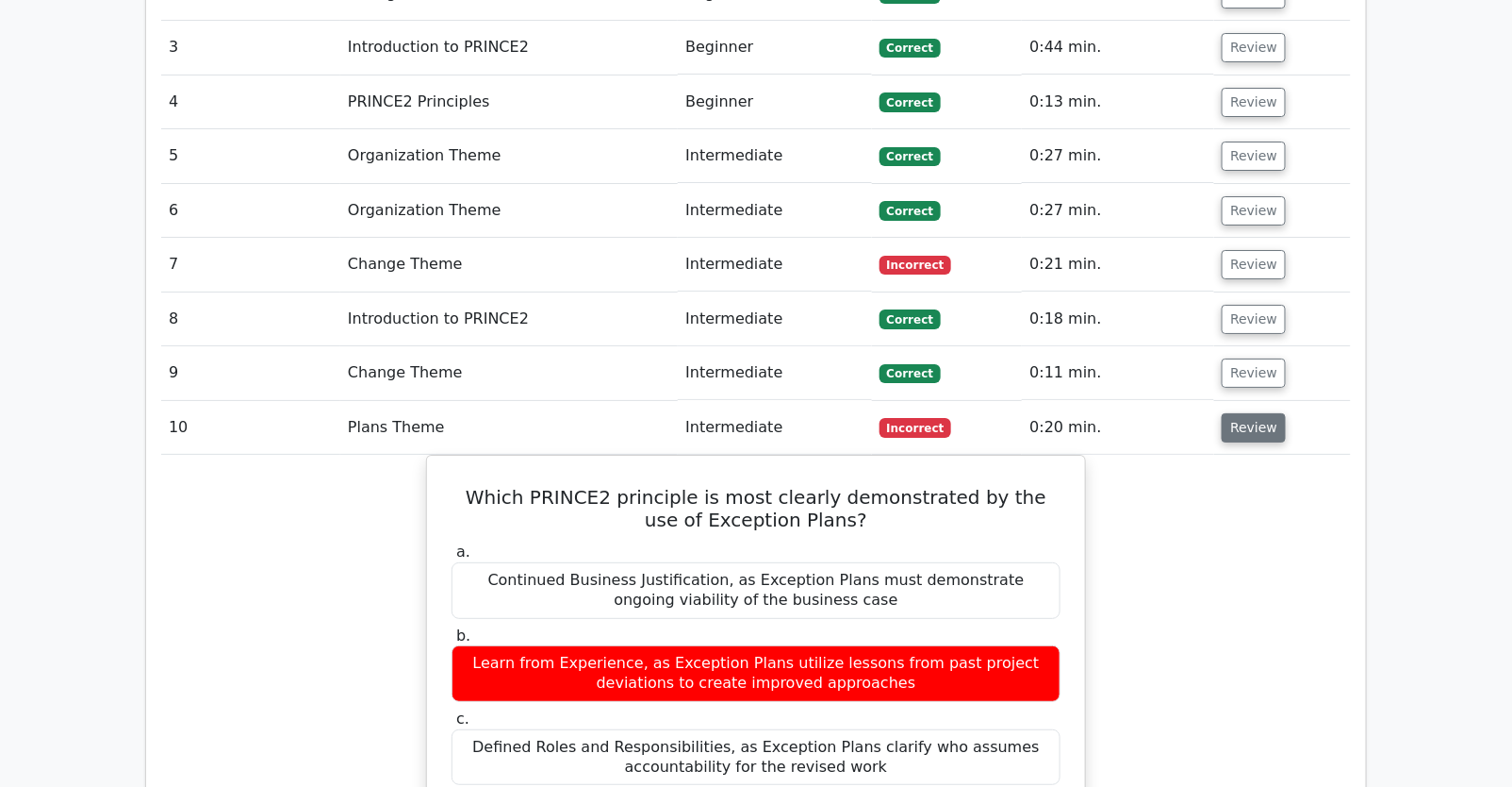
click at [1236, 413] on button "Review" at bounding box center [1253, 427] width 64 height 30
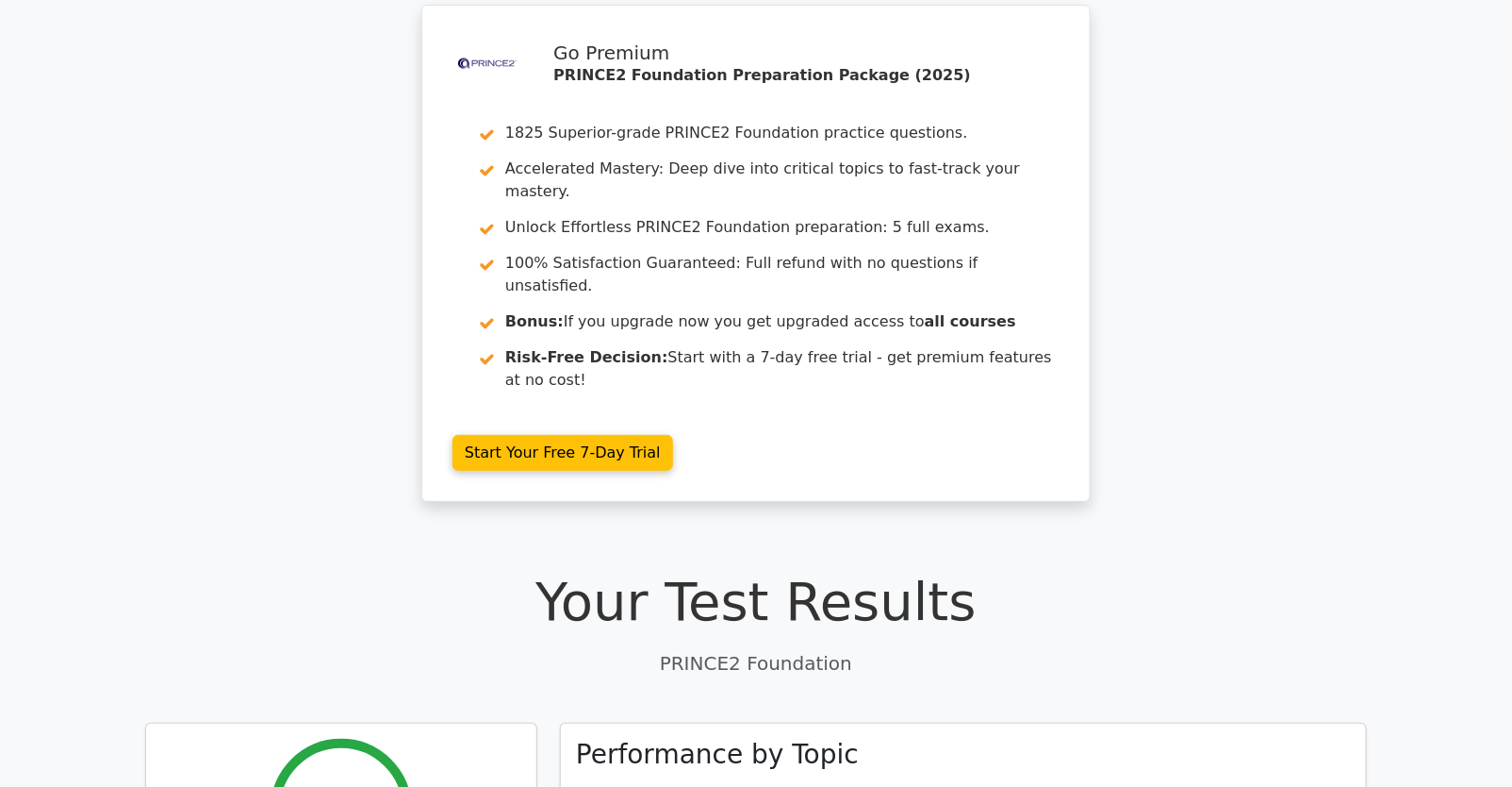
scroll to position [0, 0]
